Goal: Task Accomplishment & Management: Manage account settings

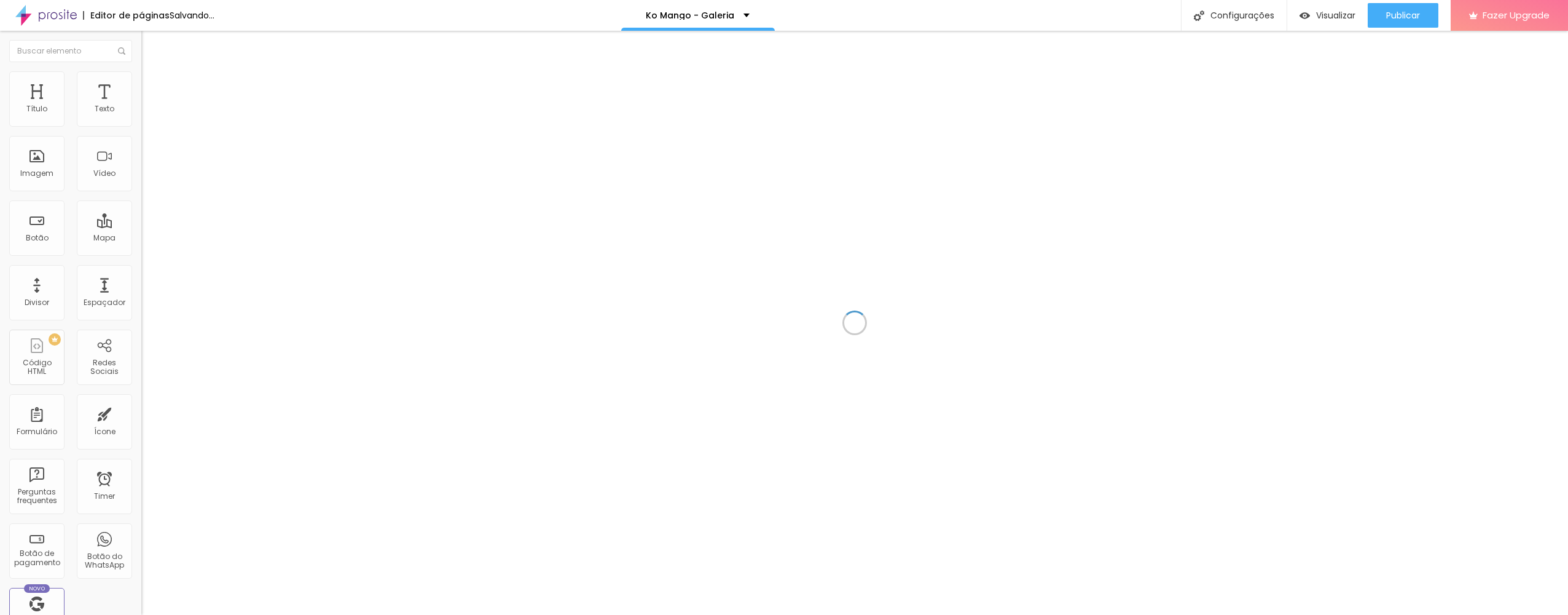
drag, startPoint x: 1363, startPoint y: 97, endPoint x: 1284, endPoint y: 190, distance: 122.0
click at [1284, 190] on div at bounding box center [855, 323] width 1427 height 584
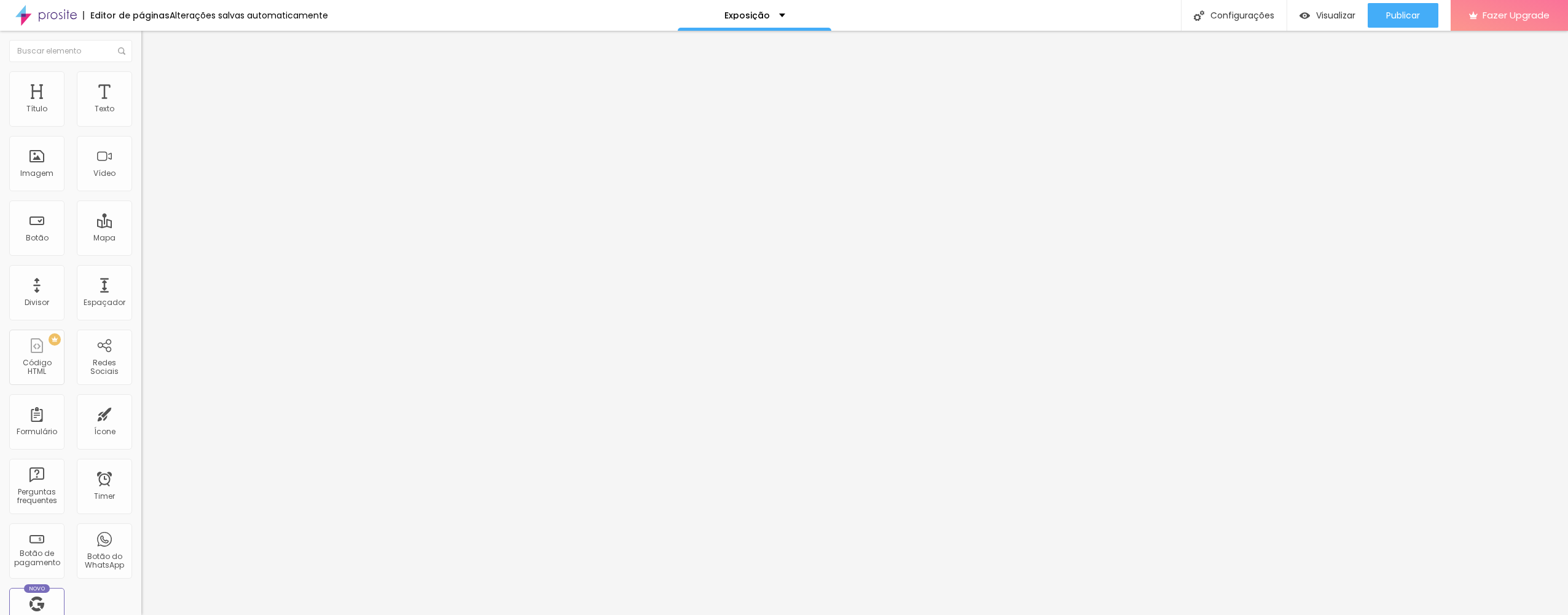
click at [141, 106] on span "Trocar imagem" at bounding box center [175, 100] width 67 height 11
click at [148, 116] on input "4 de setembro de 2025 às 17:00" at bounding box center [212, 109] width 128 height 13
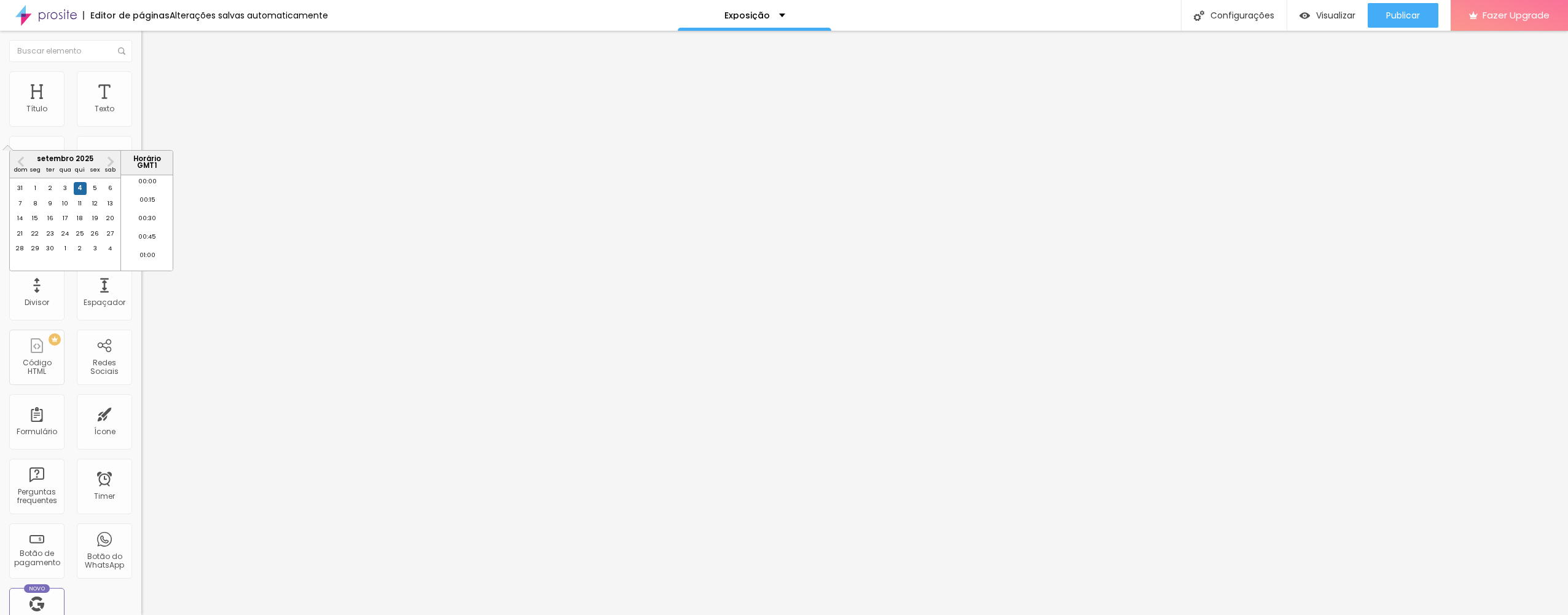
scroll to position [1216, 0]
click at [107, 209] on div "13" at bounding box center [110, 204] width 13 height 13
drag, startPoint x: 107, startPoint y: 210, endPoint x: 120, endPoint y: 221, distance: 17.0
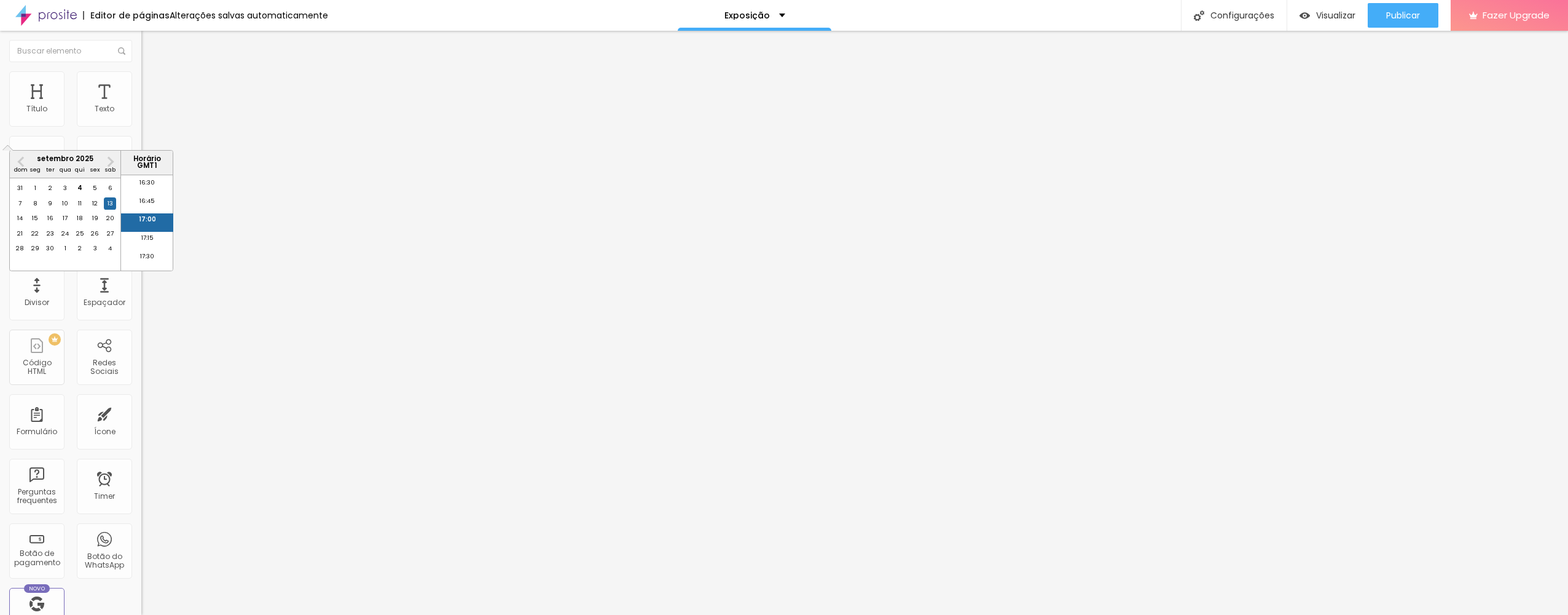
click at [120, 221] on div "Horário GMT 1 00:00 00:15 00:30 00:45 01:00 01:15 01:30 01:45 02:00 02:15 02:30…" at bounding box center [146, 210] width 52 height 120
click at [140, 200] on li "16:00" at bounding box center [147, 198] width 52 height 18
type input "13 de setembro de 2025 às 16:00"
click at [1376, 13] on button "Publicar" at bounding box center [1403, 15] width 71 height 25
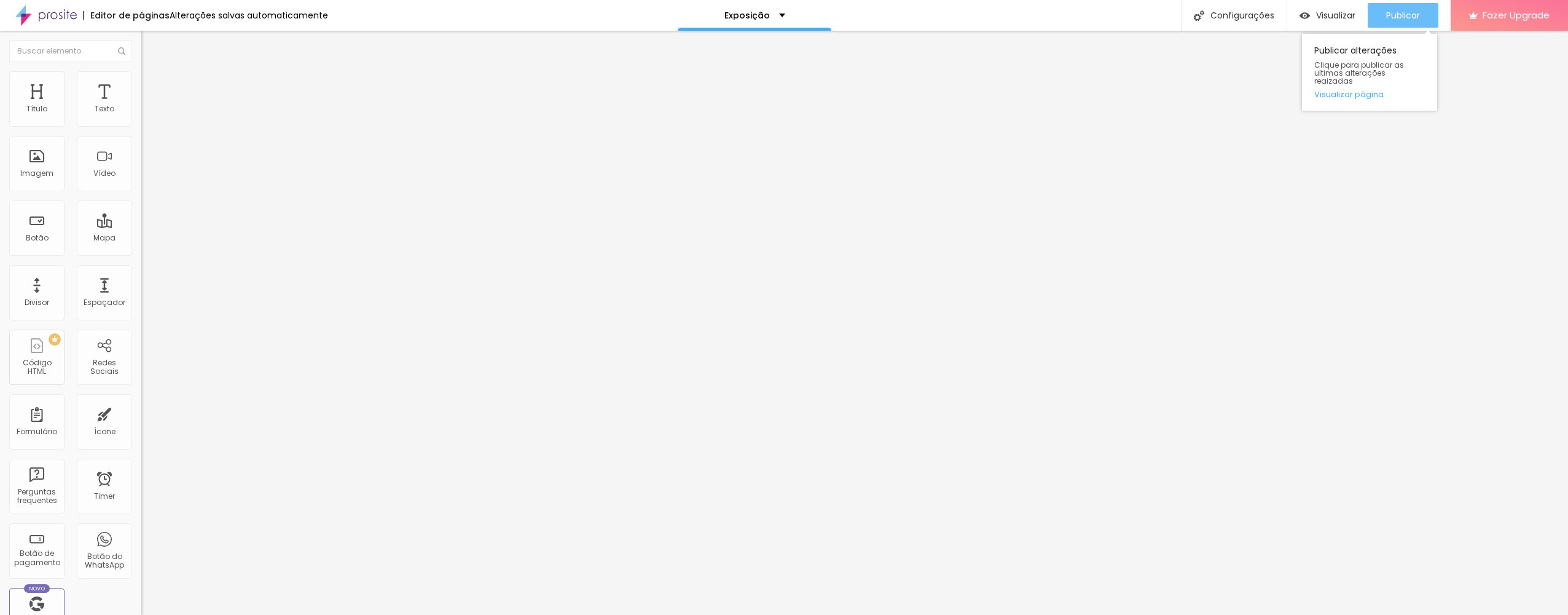
click at [1377, 11] on button "Publicar" at bounding box center [1403, 15] width 71 height 25
click at [1312, 8] on div "Visualizar" at bounding box center [1327, 15] width 56 height 25
